Goal: Task Accomplishment & Management: Manage account settings

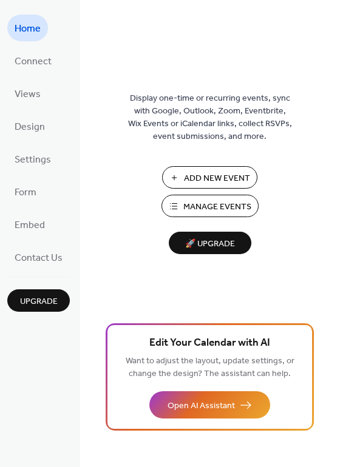
click at [230, 207] on span "Manage Events" at bounding box center [217, 207] width 68 height 13
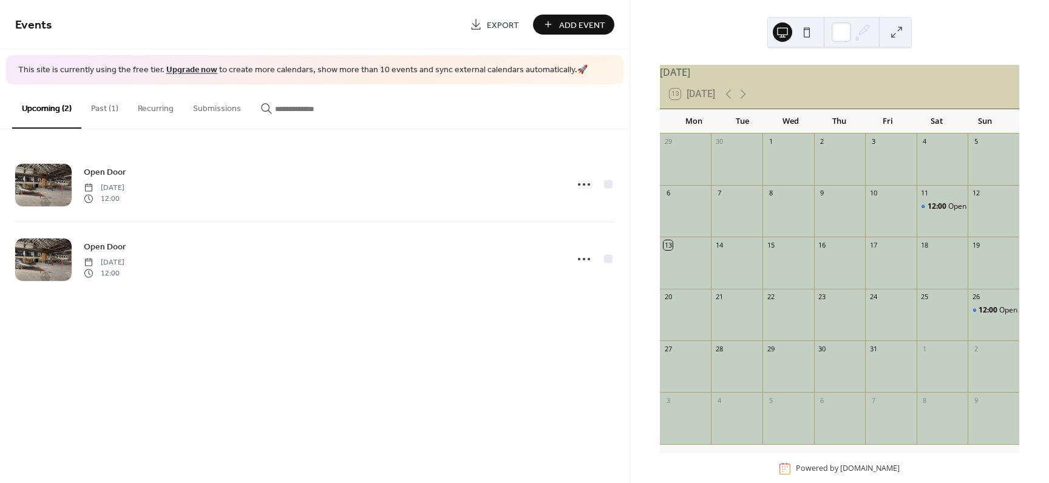
click at [108, 106] on button "Past (1)" at bounding box center [104, 105] width 47 height 43
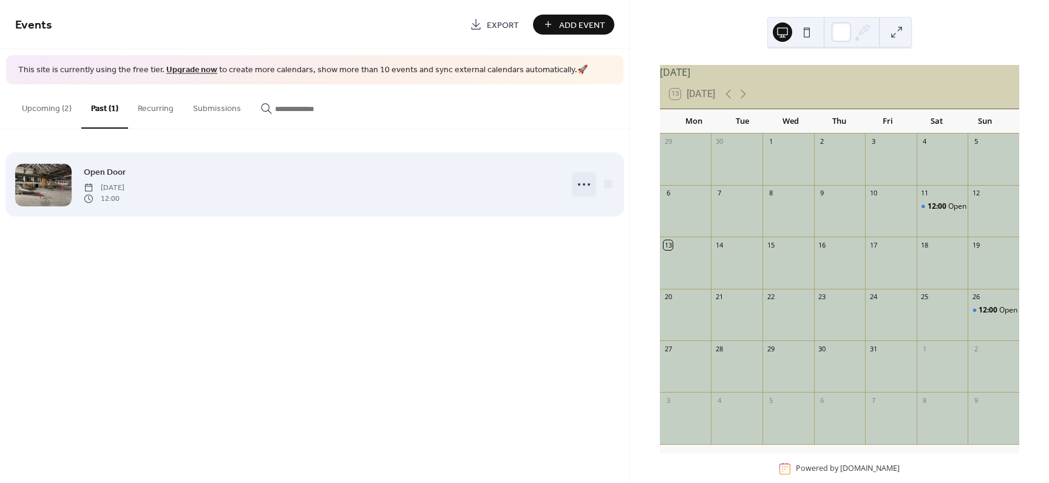
click at [586, 186] on icon at bounding box center [583, 184] width 19 height 19
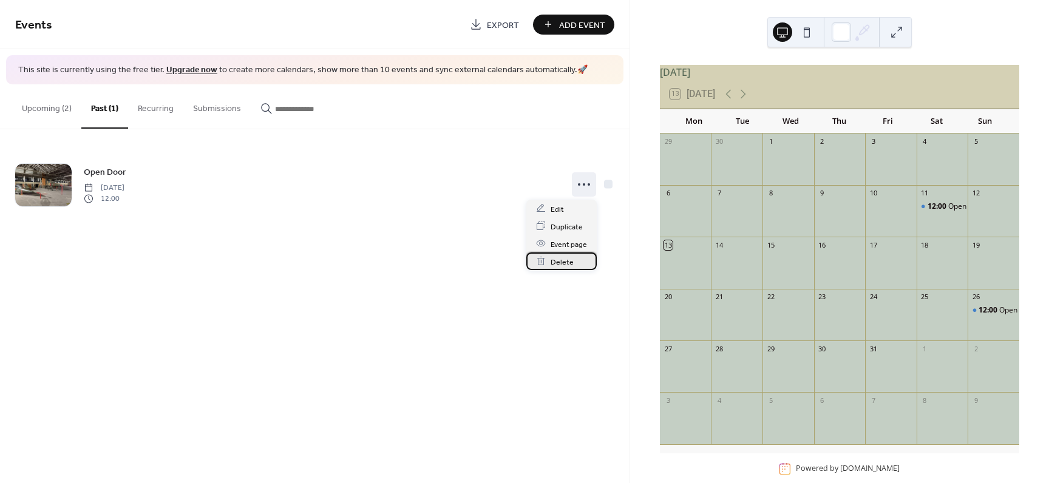
click at [569, 261] on span "Delete" at bounding box center [562, 262] width 23 height 13
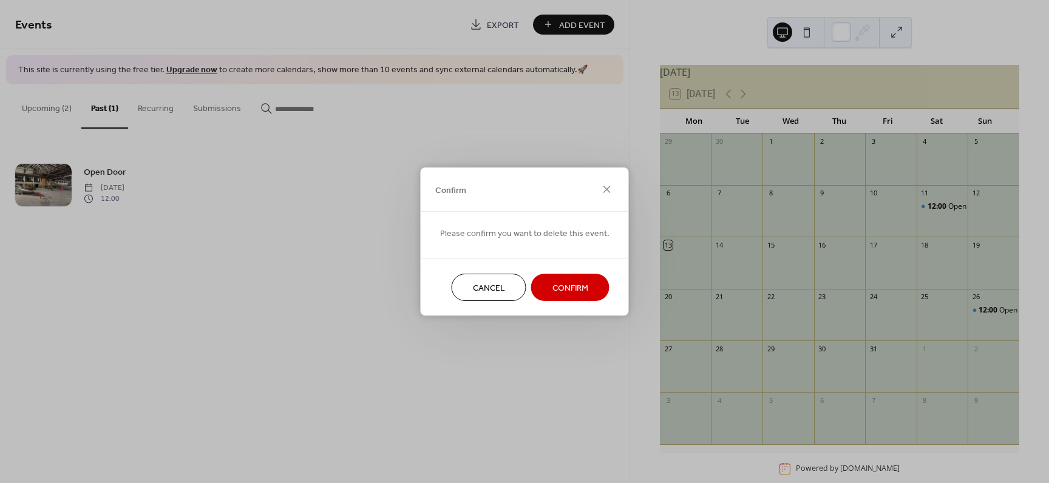
click at [568, 289] on span "Confirm" at bounding box center [570, 288] width 36 height 13
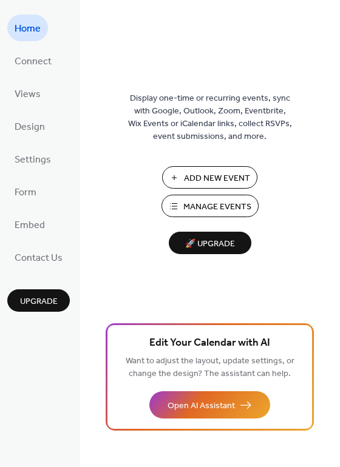
click at [203, 205] on span "Manage Events" at bounding box center [217, 207] width 68 height 13
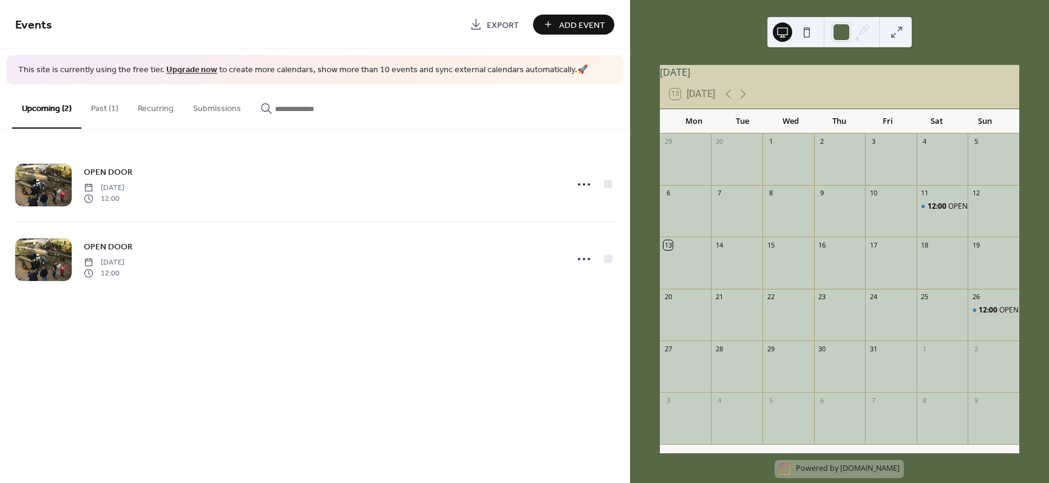
click at [106, 110] on button "Past (1)" at bounding box center [104, 105] width 47 height 43
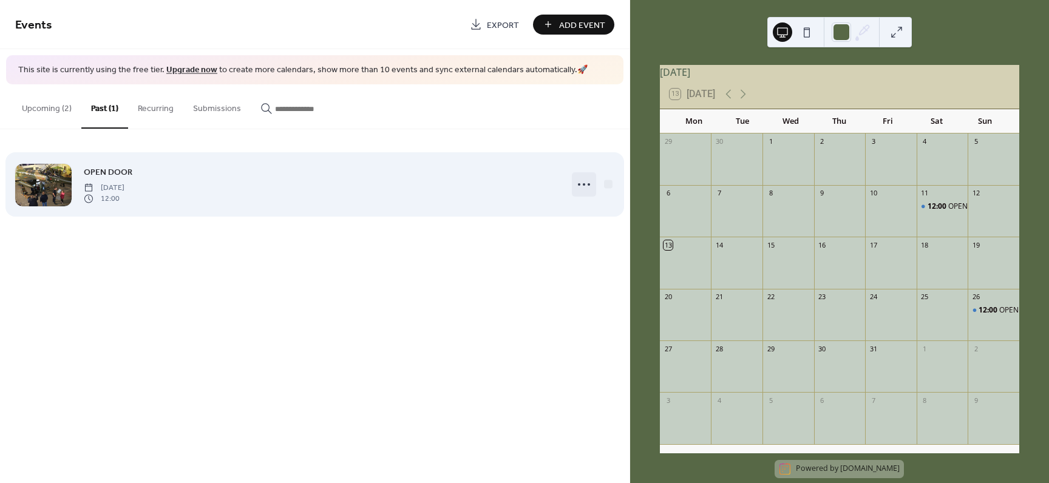
click at [585, 185] on icon at bounding box center [583, 184] width 19 height 19
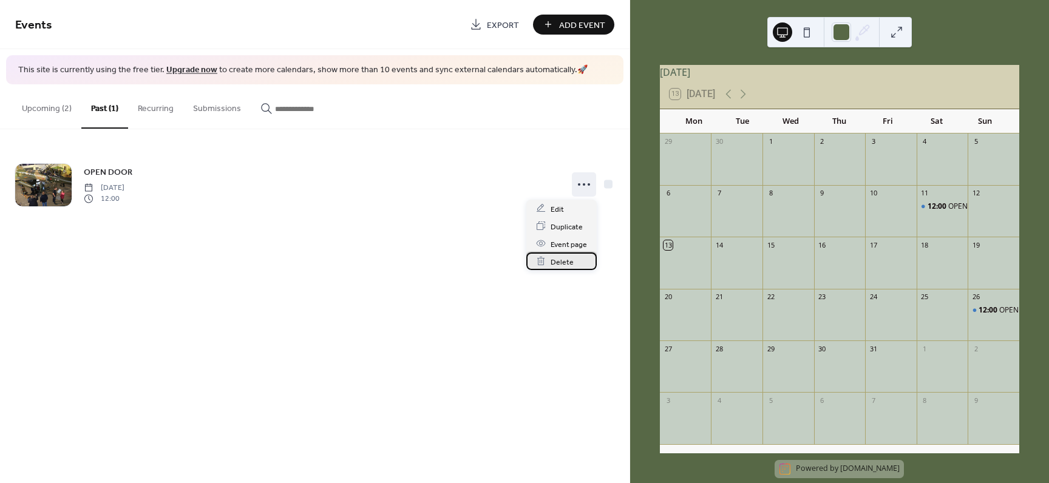
click at [568, 260] on span "Delete" at bounding box center [562, 262] width 23 height 13
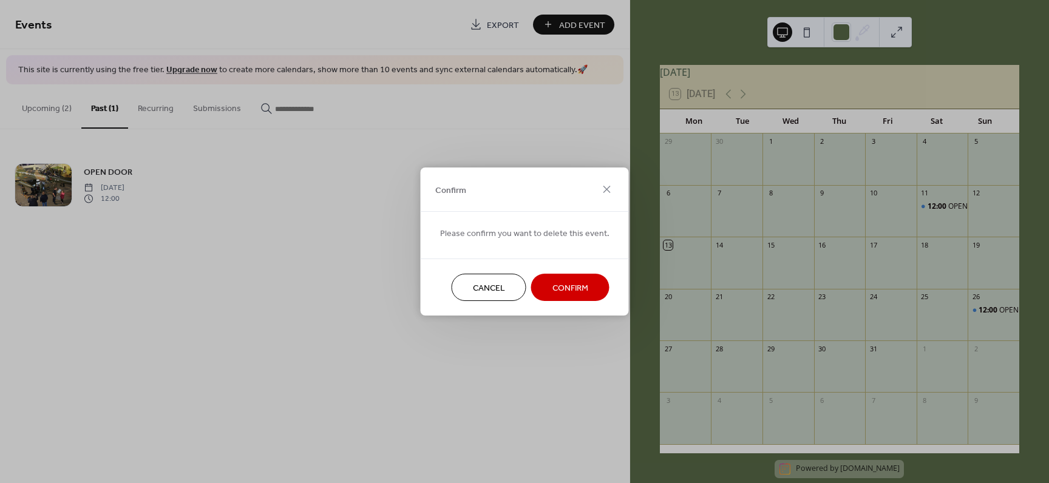
click at [572, 283] on span "Confirm" at bounding box center [570, 288] width 36 height 13
